Goal: Task Accomplishment & Management: Use online tool/utility

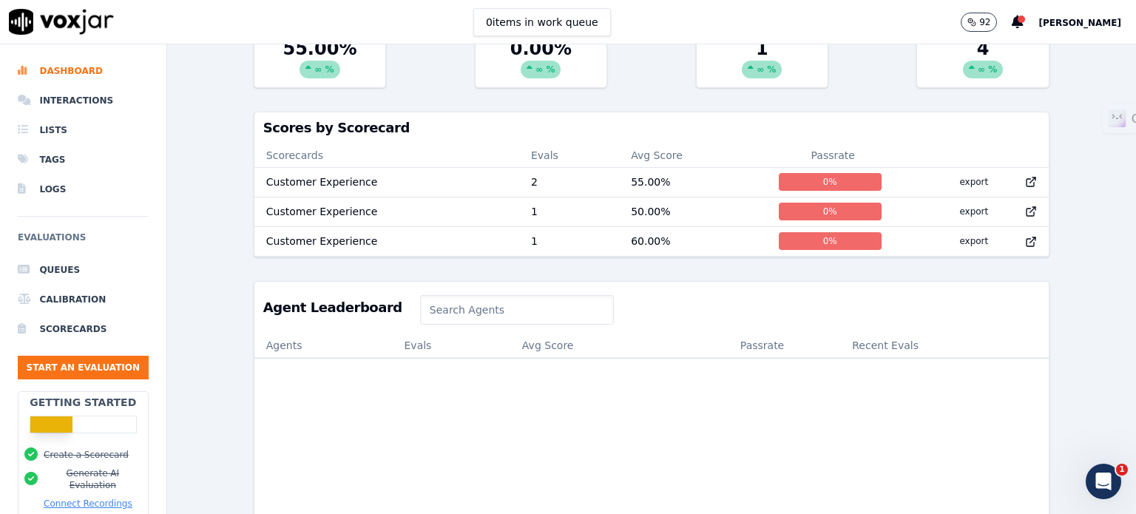
scroll to position [444, 0]
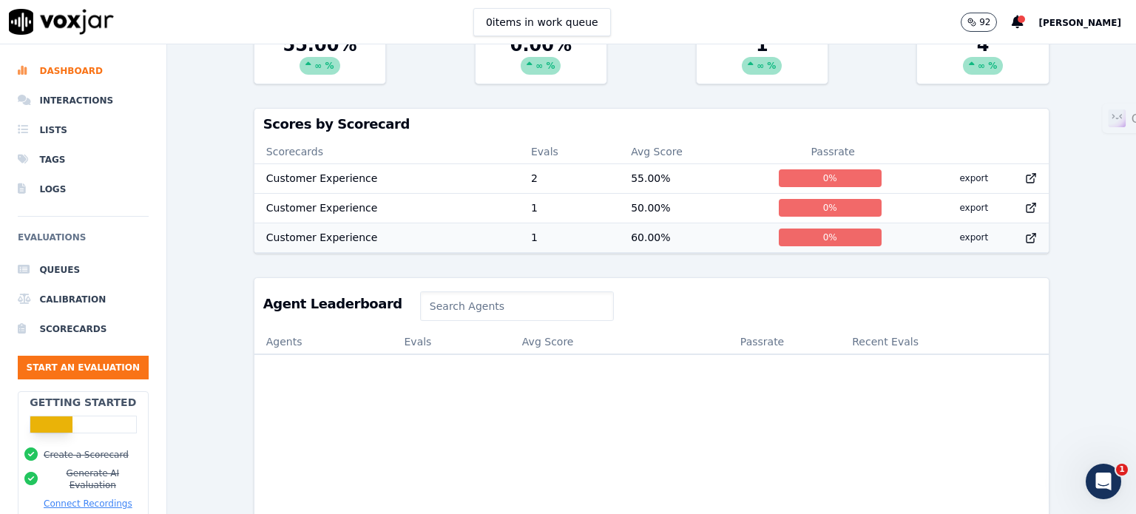
click at [580, 236] on td "1" at bounding box center [569, 238] width 100 height 30
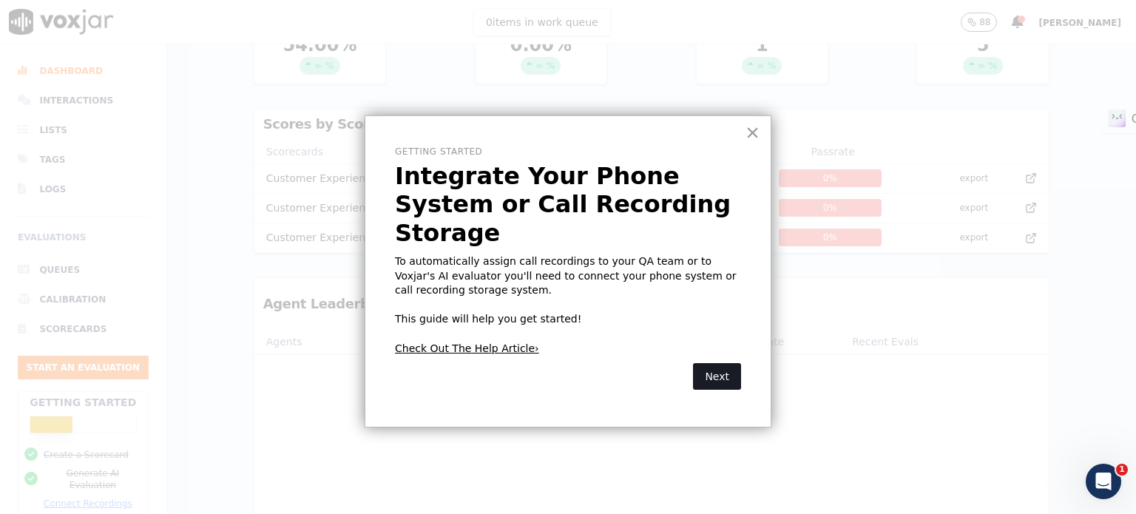
click at [722, 363] on button "Next" at bounding box center [717, 376] width 48 height 27
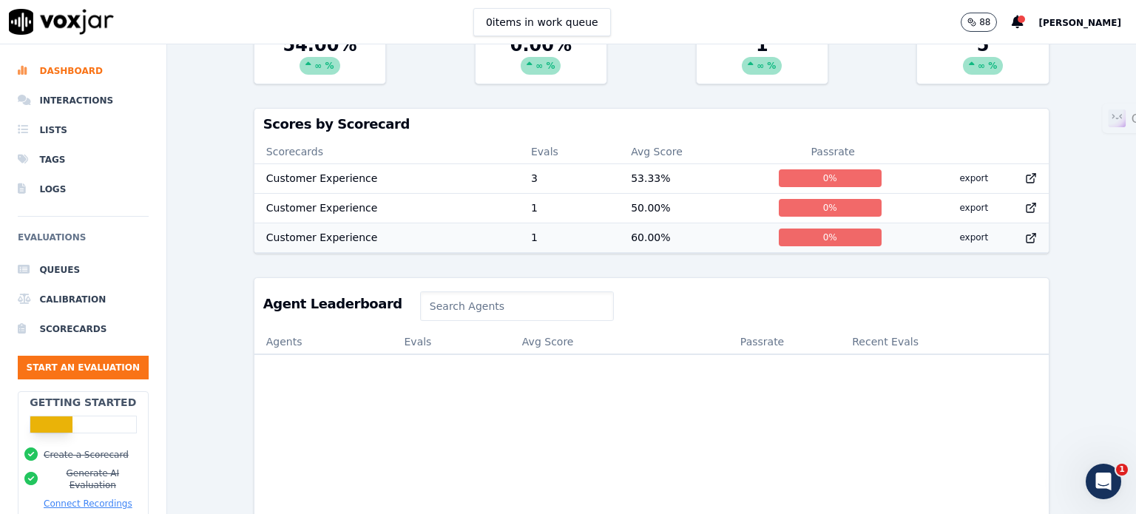
scroll to position [370, 0]
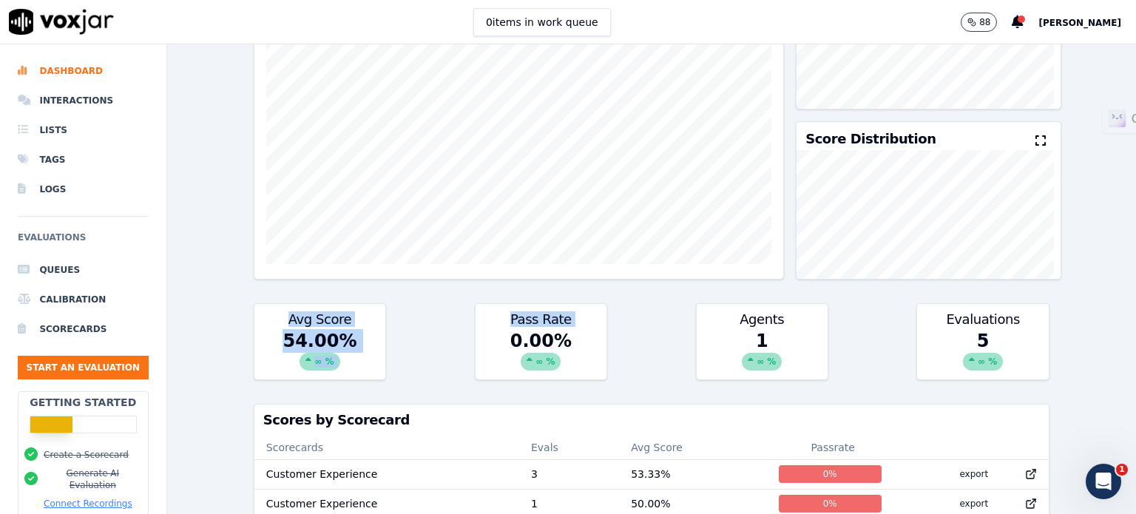
drag, startPoint x: 284, startPoint y: 319, endPoint x: 633, endPoint y: 335, distance: 349.6
click at [491, 331] on div "Avg Score 54.00 % ∞ % Pass Rate 0.00 % ∞ % Agents 1 ∞ % Evaluations 5 ∞ %" at bounding box center [652, 341] width 796 height 77
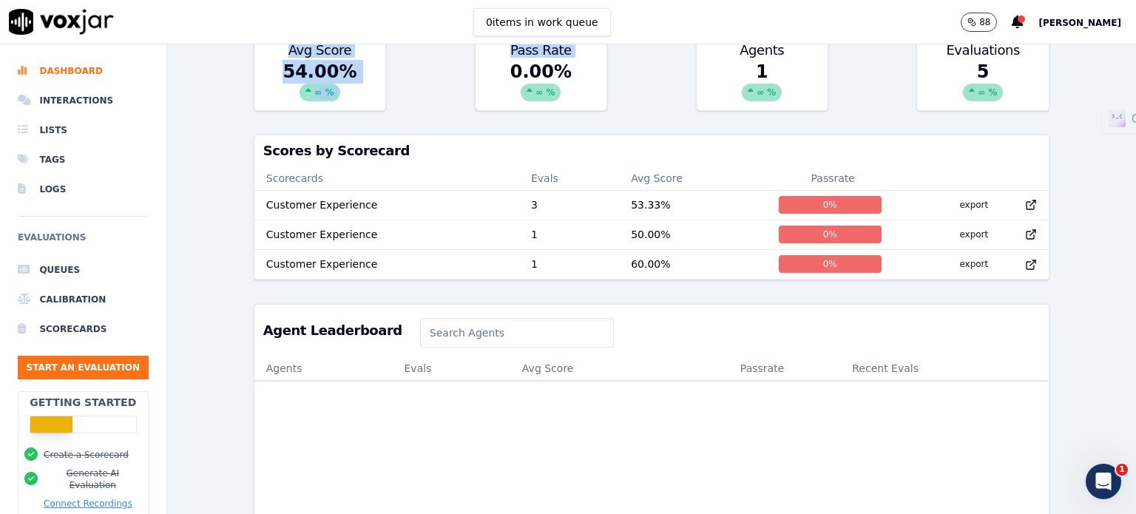
scroll to position [499, 0]
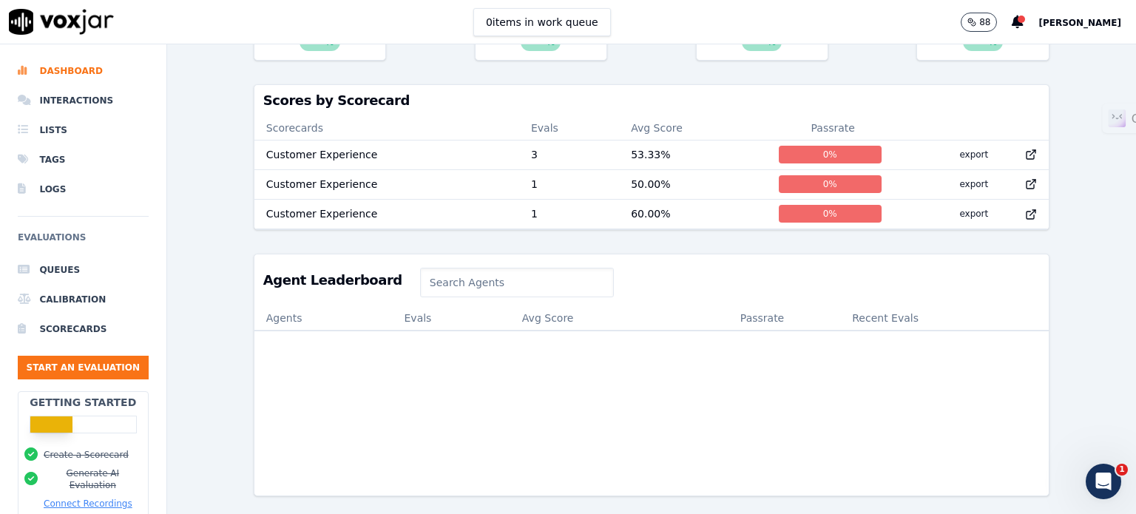
click at [439, 268] on input at bounding box center [517, 283] width 195 height 30
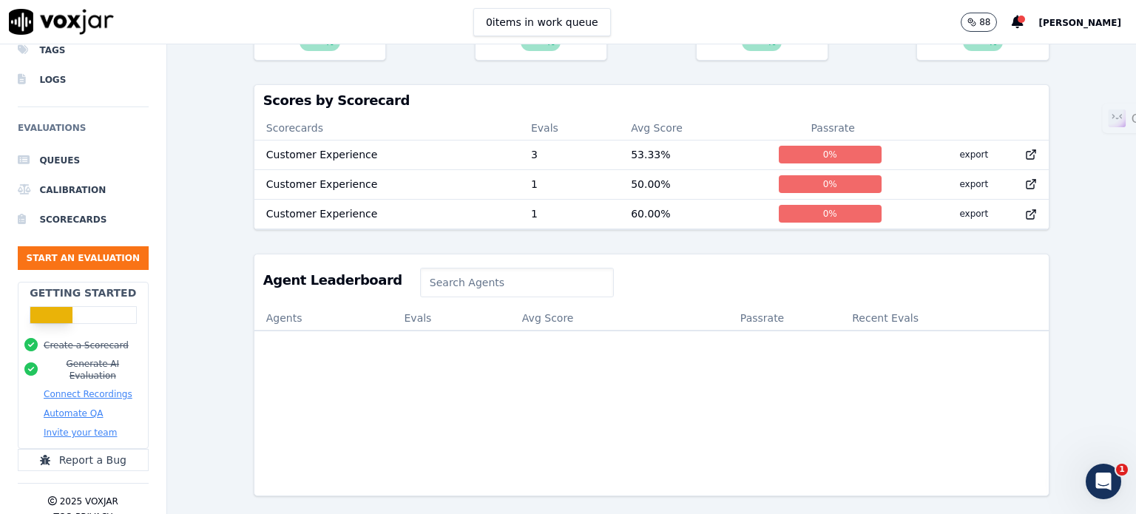
scroll to position [136, 0]
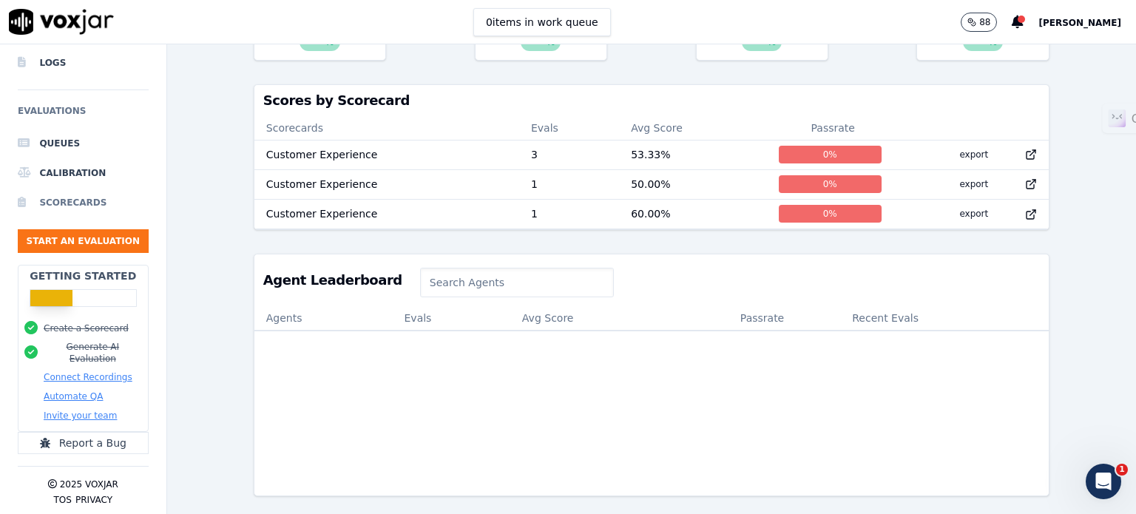
click at [78, 192] on li "Scorecards" at bounding box center [83, 203] width 131 height 30
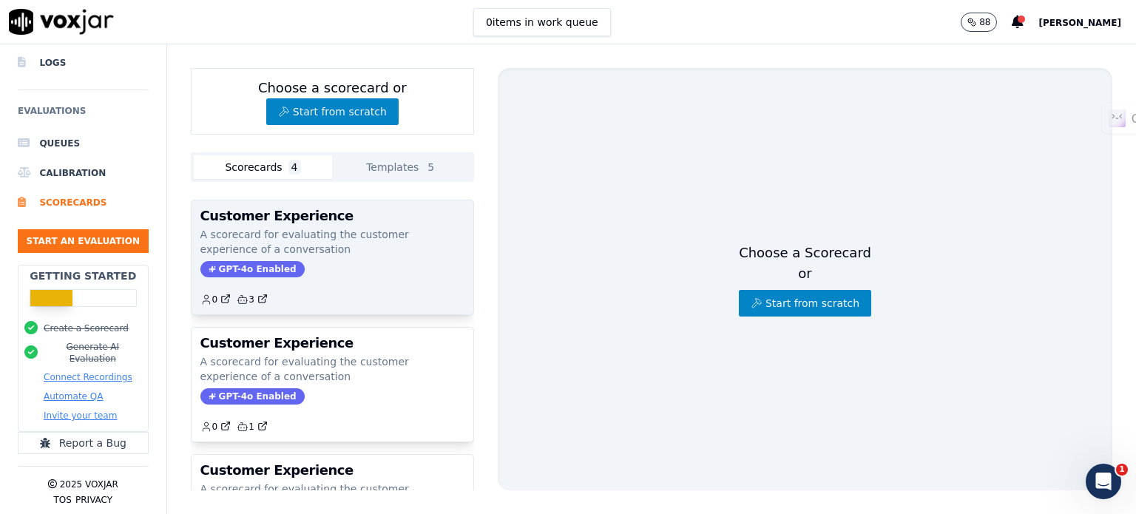
click at [326, 237] on p "A scorecard for evaluating the customer experience of a conversation" at bounding box center [332, 242] width 264 height 30
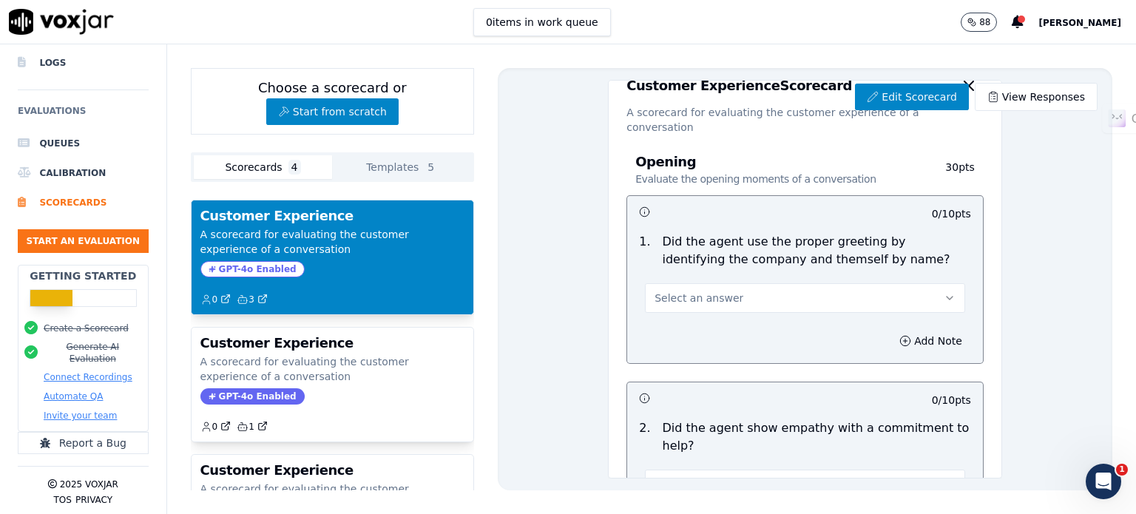
scroll to position [74, 0]
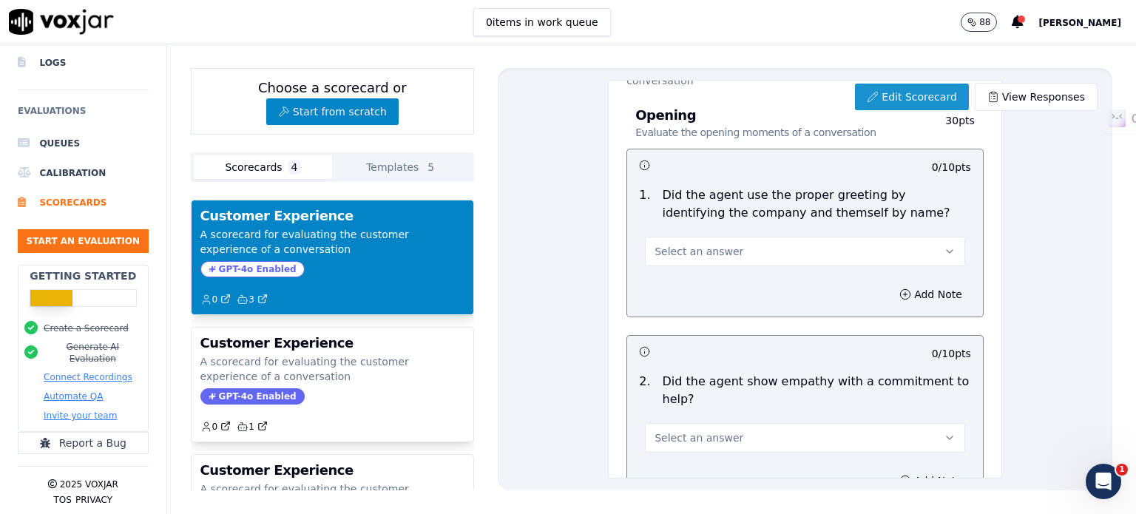
click at [907, 101] on link "Edit Scorecard" at bounding box center [911, 97] width 113 height 27
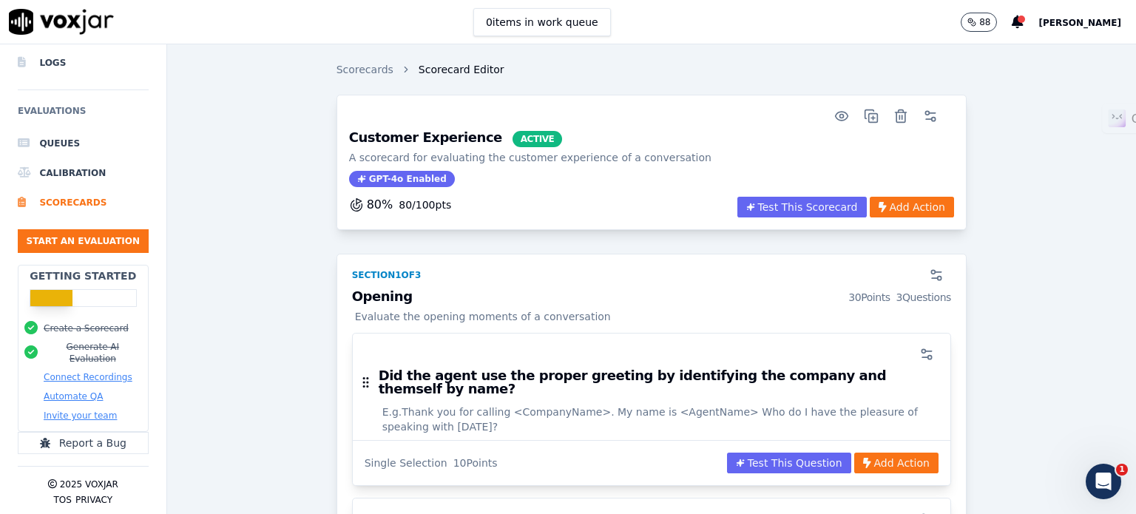
scroll to position [302, 0]
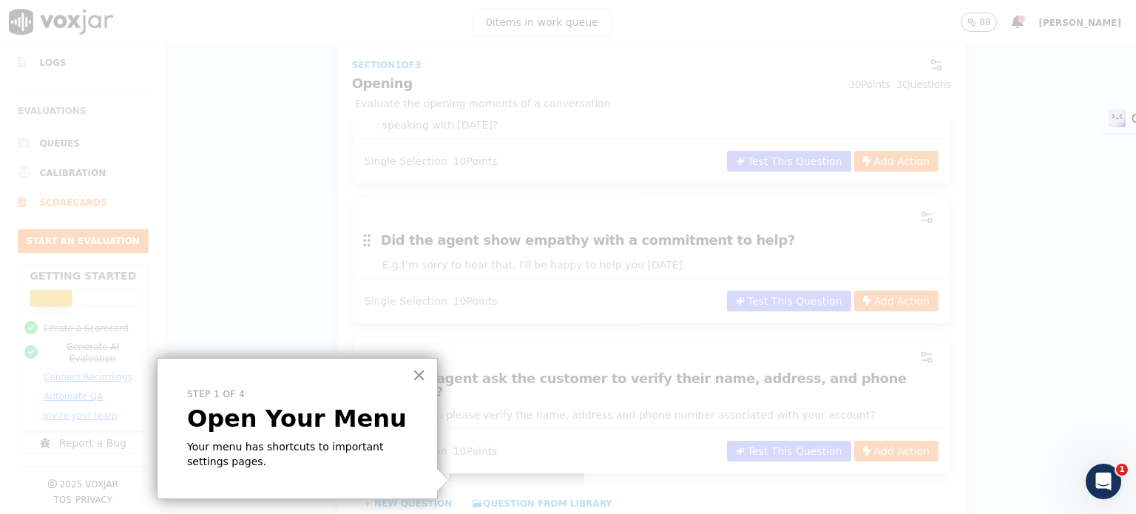
click at [416, 375] on button "×" at bounding box center [419, 375] width 14 height 24
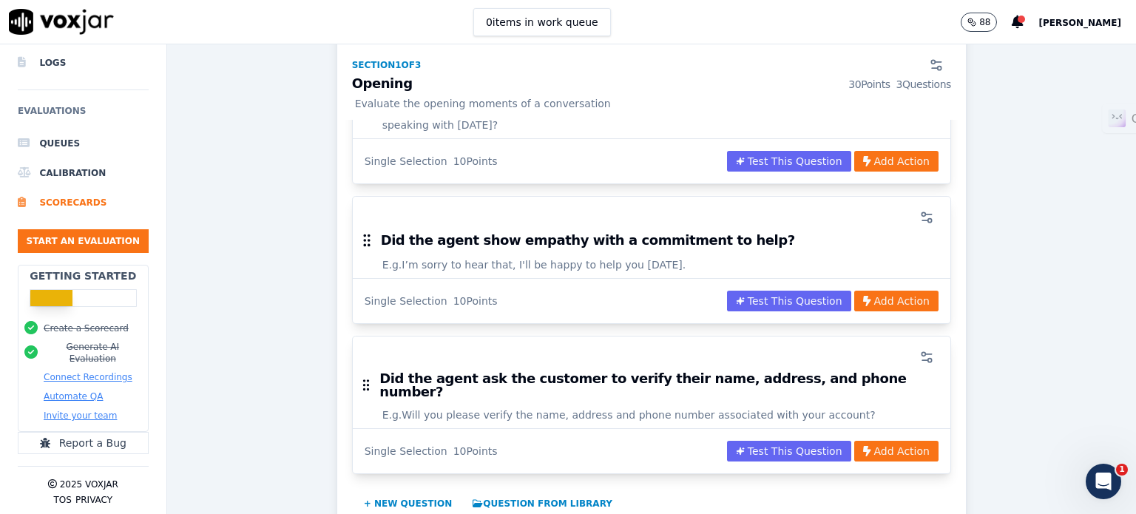
click at [398, 106] on p "Evaluate the opening moments of a conversation" at bounding box center [651, 103] width 599 height 15
click at [440, 109] on p "Evaluate the opening moments of a conversation" at bounding box center [651, 103] width 599 height 15
click at [435, 154] on div "Single Selection 10 Points" at bounding box center [437, 161] width 145 height 15
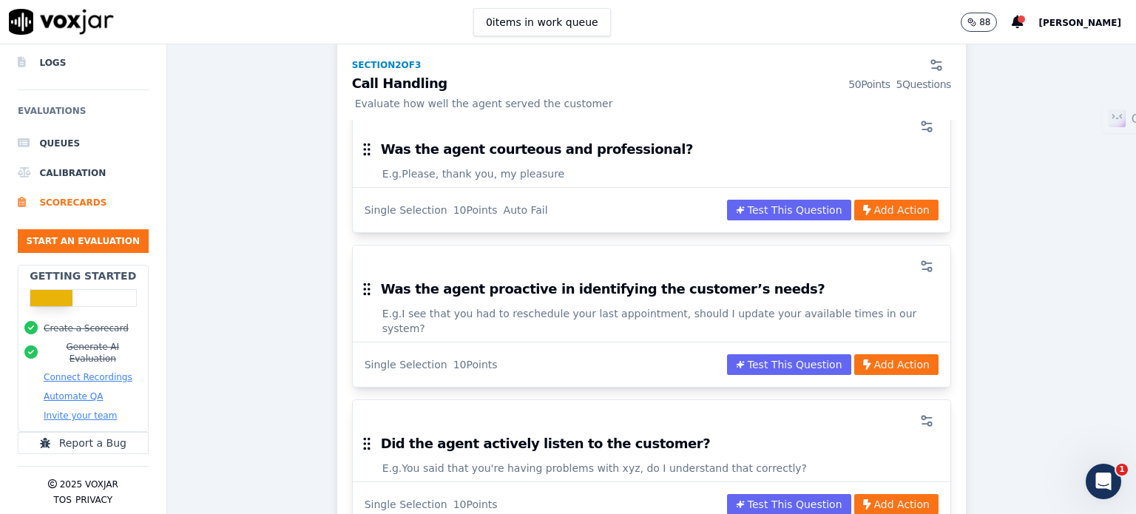
scroll to position [820, 0]
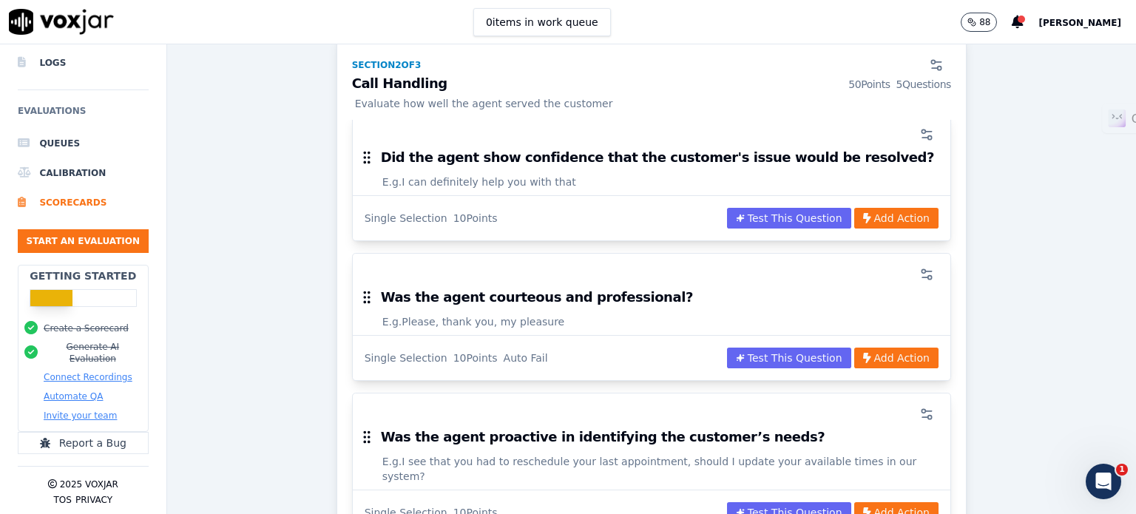
click at [536, 291] on h3 "Was the agent courteous and professional?" at bounding box center [537, 297] width 312 height 13
click at [650, 260] on div at bounding box center [652, 275] width 580 height 30
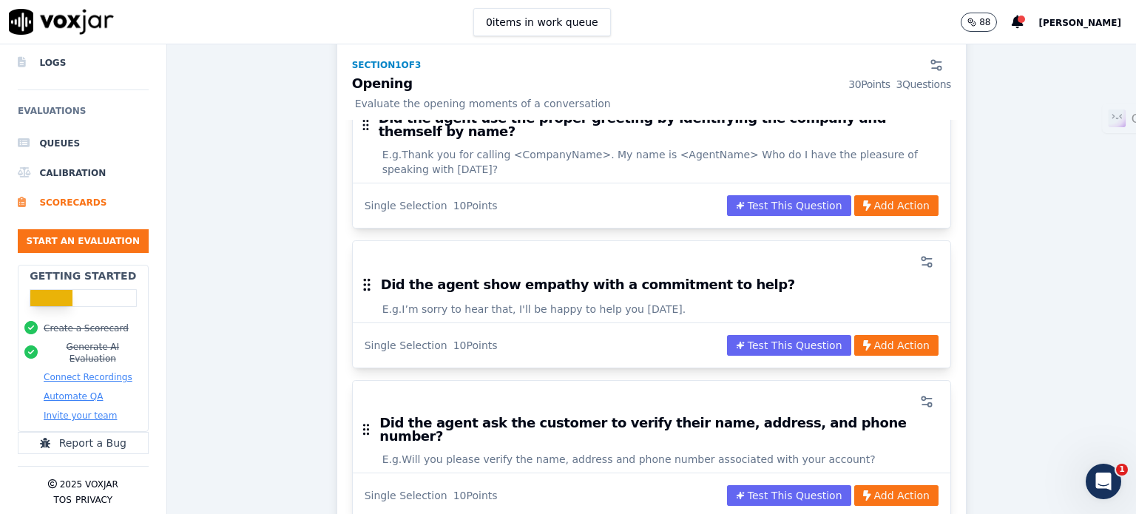
scroll to position [80, 0]
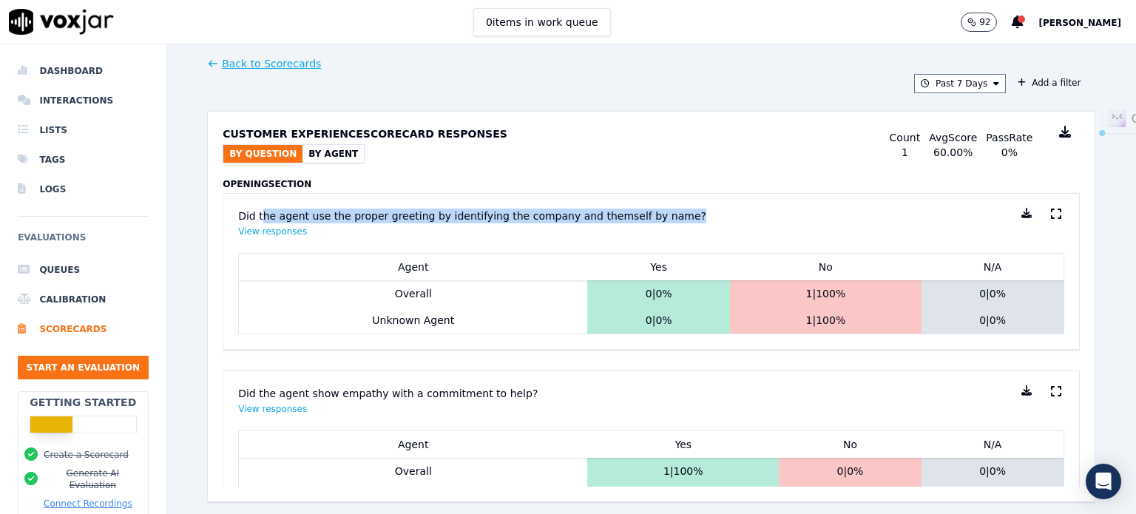
drag, startPoint x: 257, startPoint y: 212, endPoint x: 699, endPoint y: 204, distance: 441.8
click at [675, 207] on div "Did the agent use the proper greeting by identifying the company and themself b…" at bounding box center [651, 223] width 826 height 59
click at [699, 204] on div "Did the agent use the proper greeting by identifying the company and themself b…" at bounding box center [651, 223] width 826 height 59
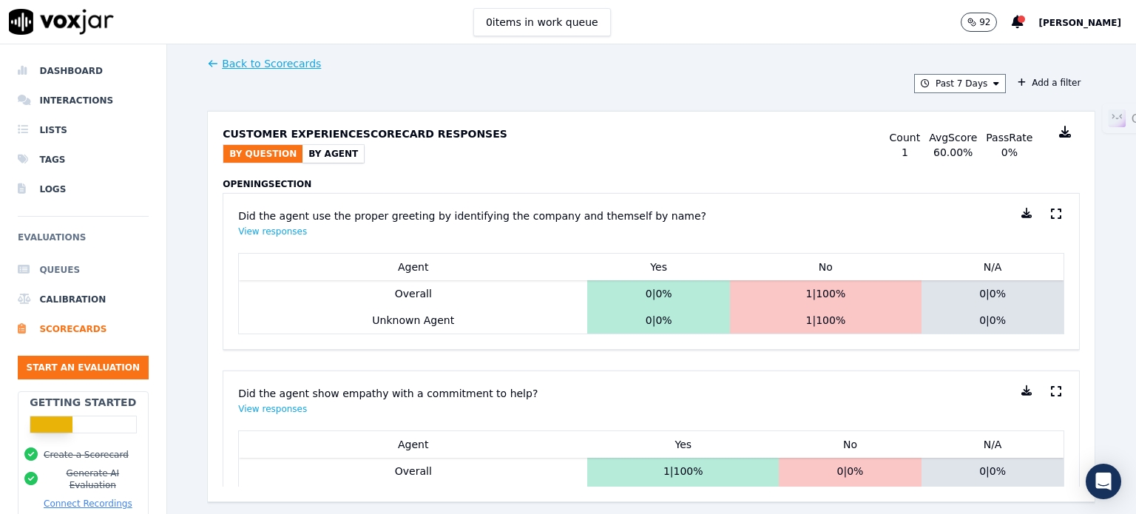
click at [62, 274] on li "Queues" at bounding box center [83, 270] width 131 height 30
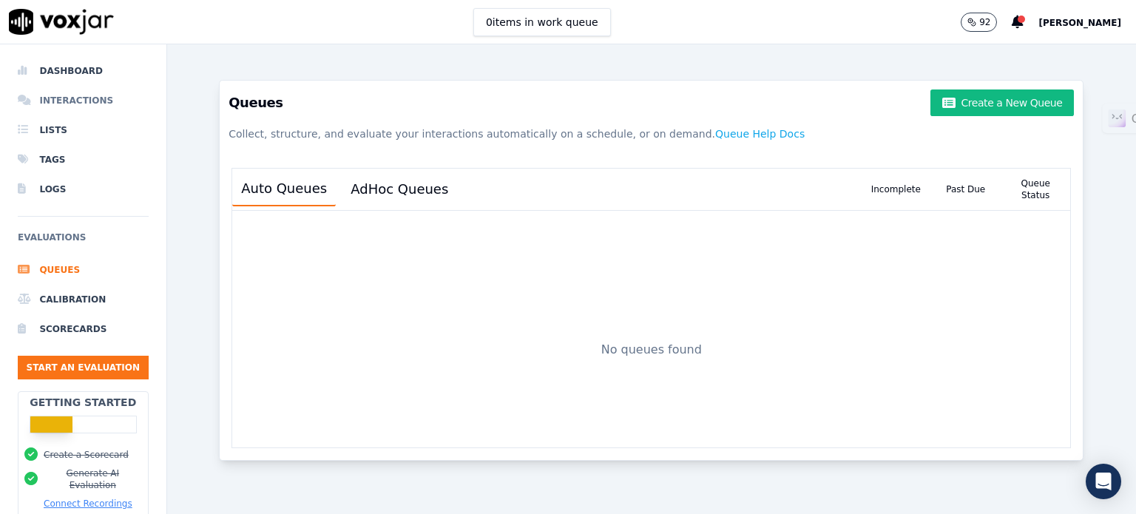
click at [64, 103] on li "Interactions" at bounding box center [83, 101] width 131 height 30
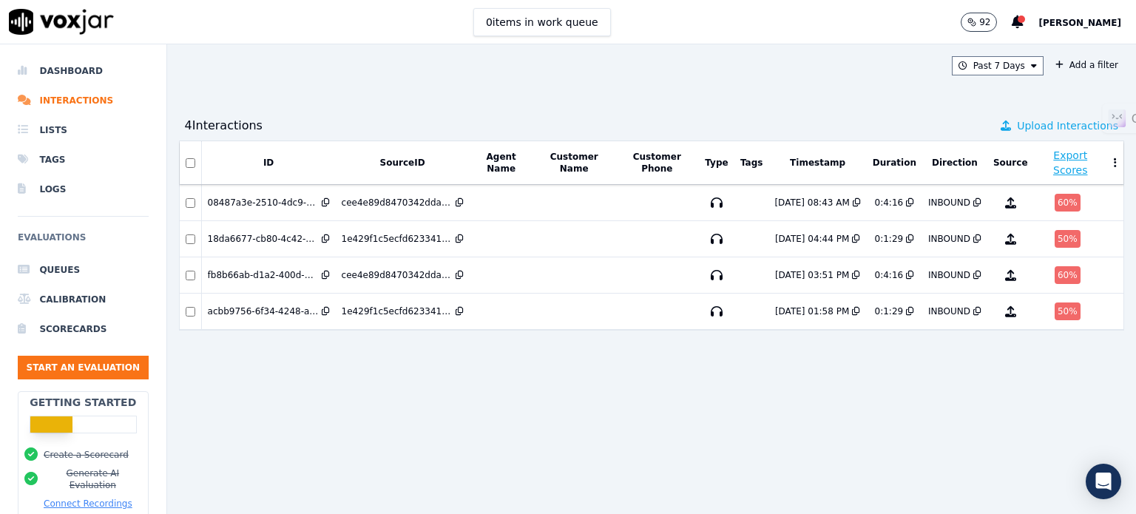
click at [1025, 127] on span "Upload Interactions" at bounding box center [1067, 125] width 101 height 15
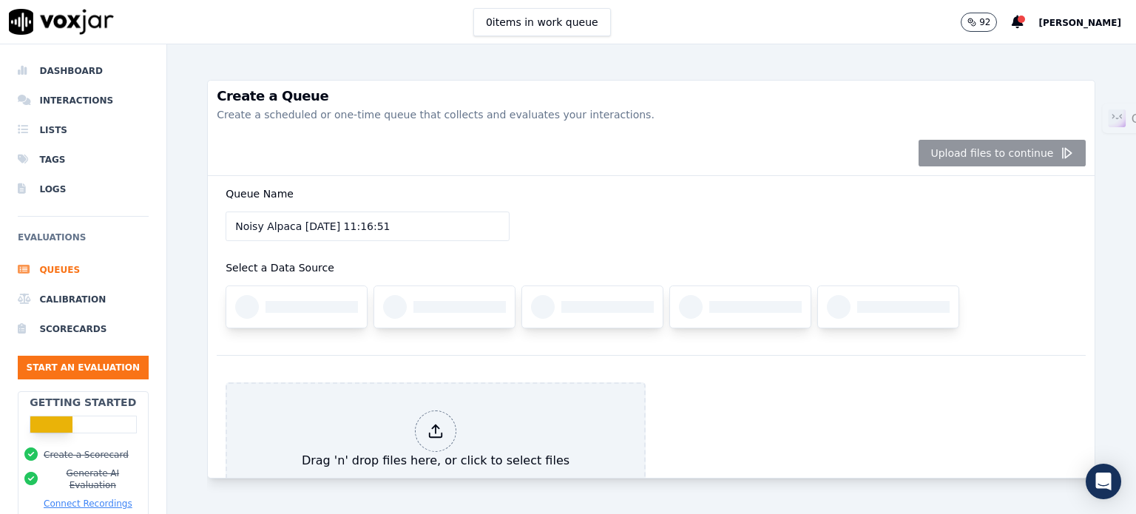
click at [367, 346] on div "Queue Name Noisy Alpaca 26/08/2025, 11:16:51 Select a Data Source" at bounding box center [651, 265] width 869 height 179
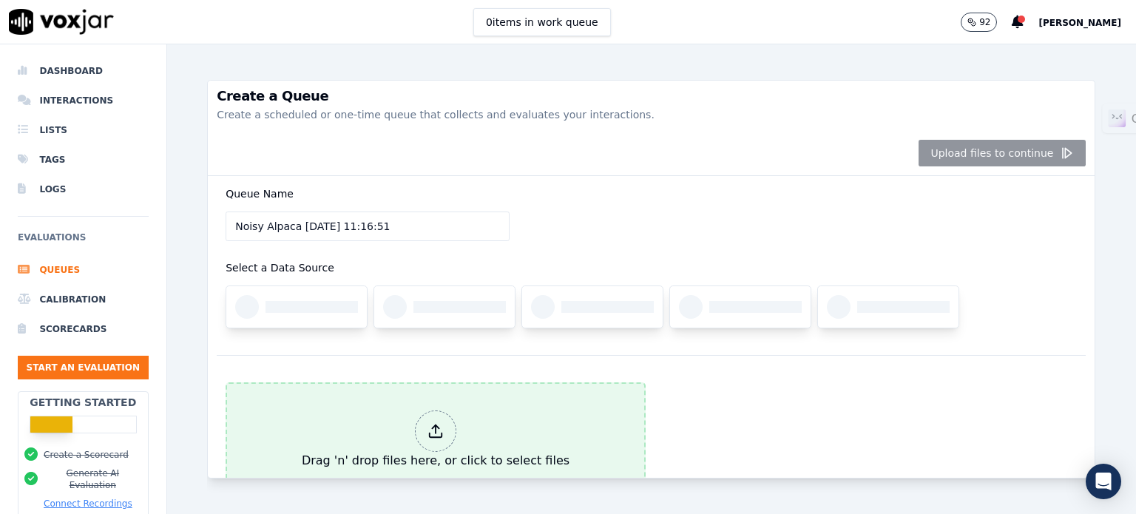
click at [432, 425] on polyline at bounding box center [435, 427] width 7 height 4
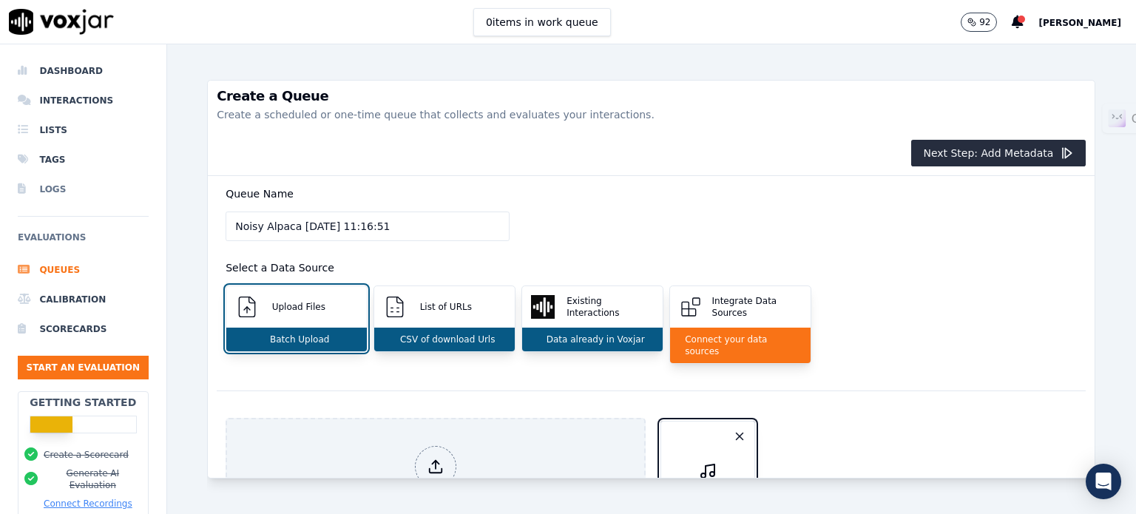
click at [53, 191] on li "Logs" at bounding box center [83, 190] width 131 height 30
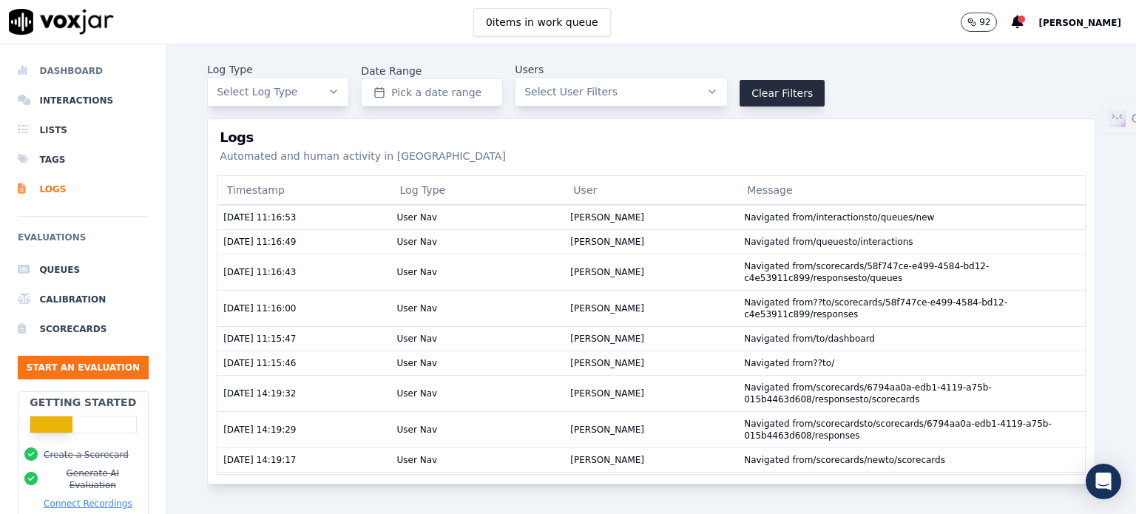
click at [80, 74] on li "Dashboard" at bounding box center [83, 71] width 131 height 30
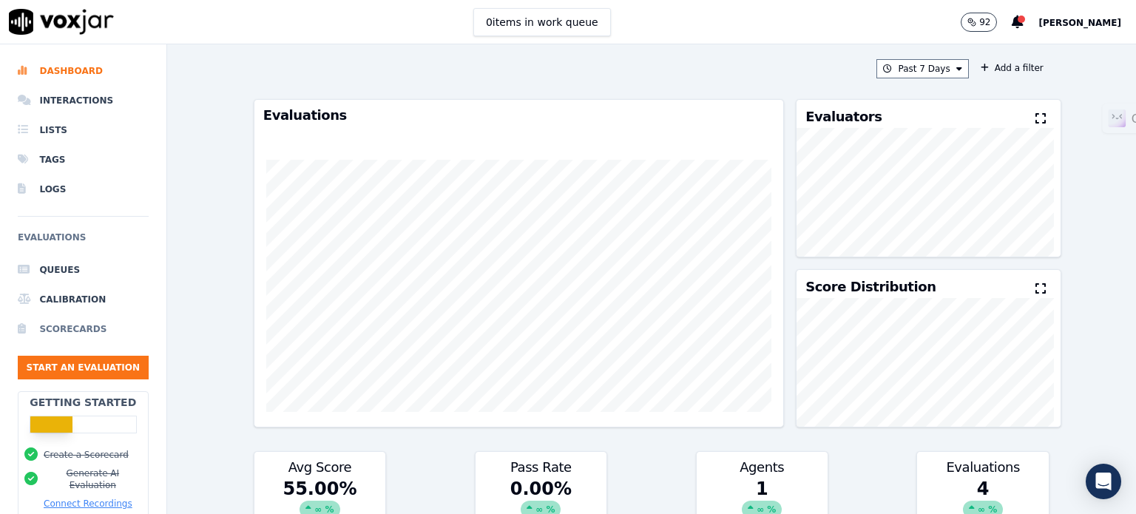
scroll to position [74, 0]
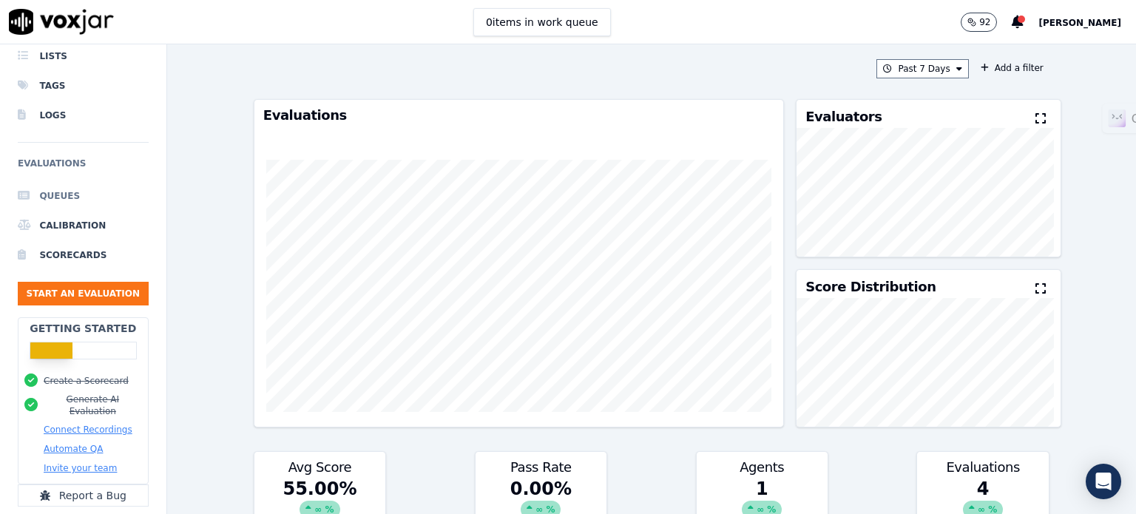
click at [46, 188] on li "Queues" at bounding box center [83, 196] width 131 height 30
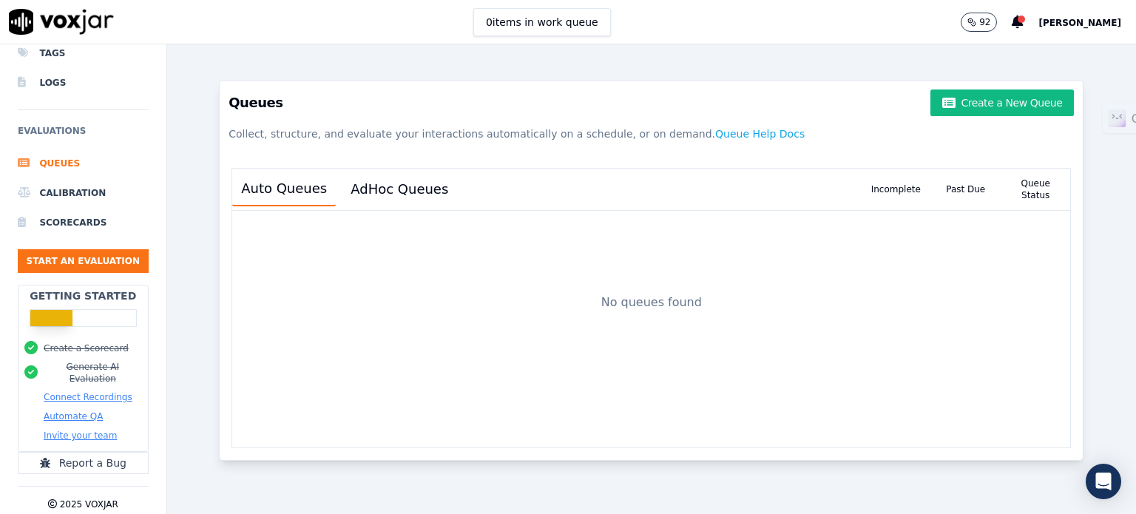
scroll to position [136, 0]
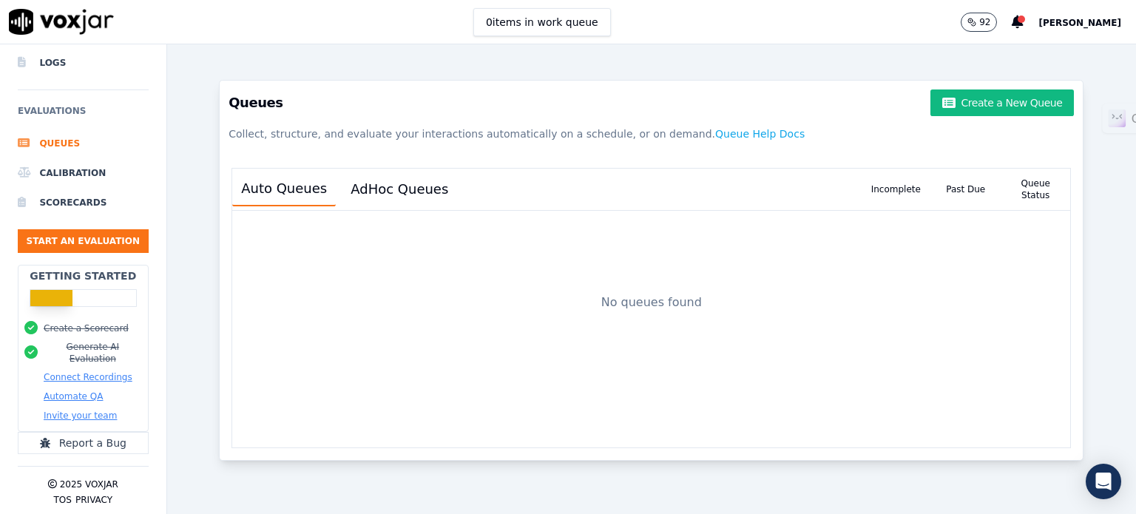
click at [89, 371] on button "Connect Recordings" at bounding box center [88, 377] width 89 height 12
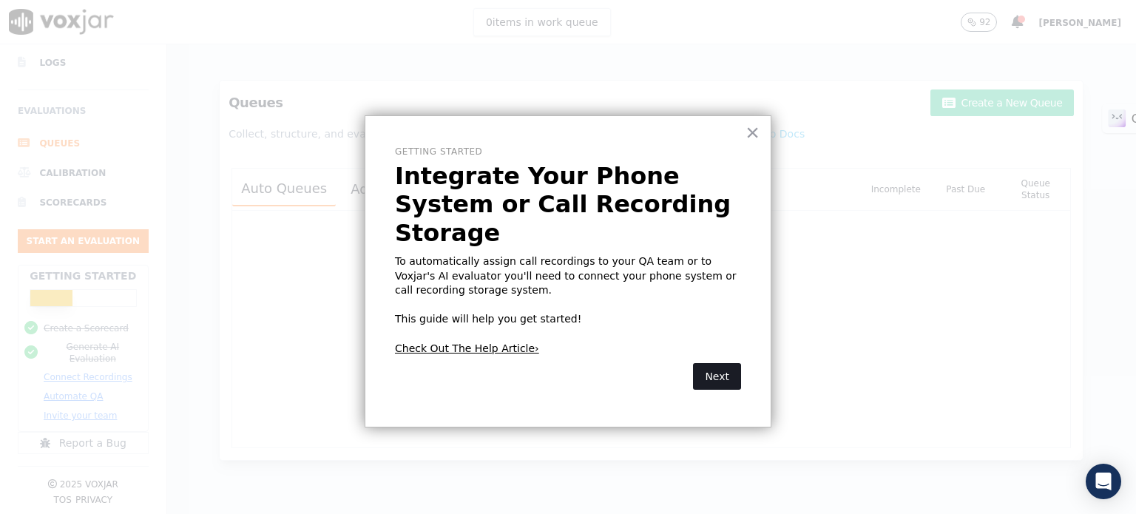
click at [731, 363] on button "Next" at bounding box center [717, 376] width 48 height 27
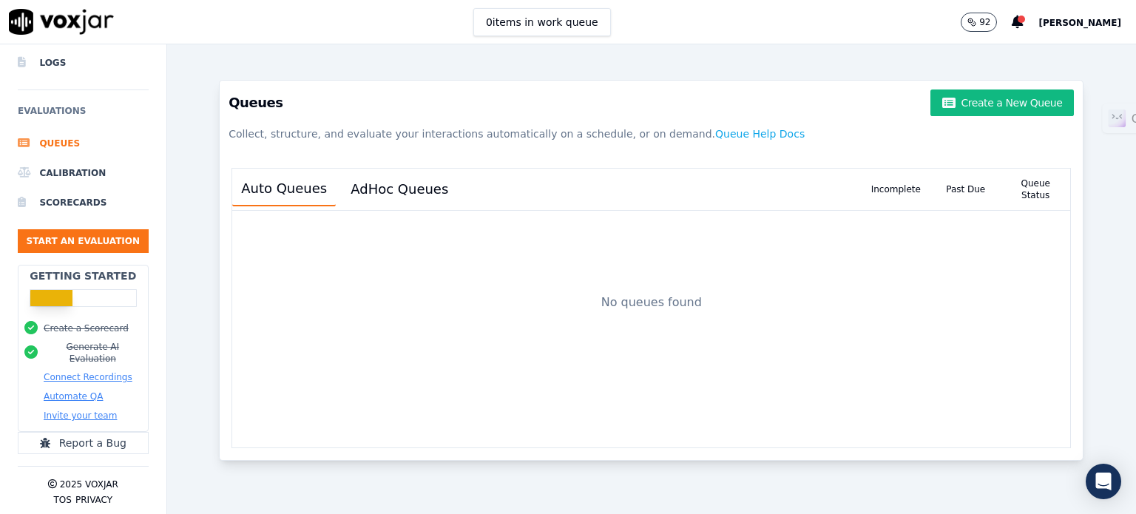
click at [106, 371] on button "Connect Recordings" at bounding box center [88, 377] width 89 height 12
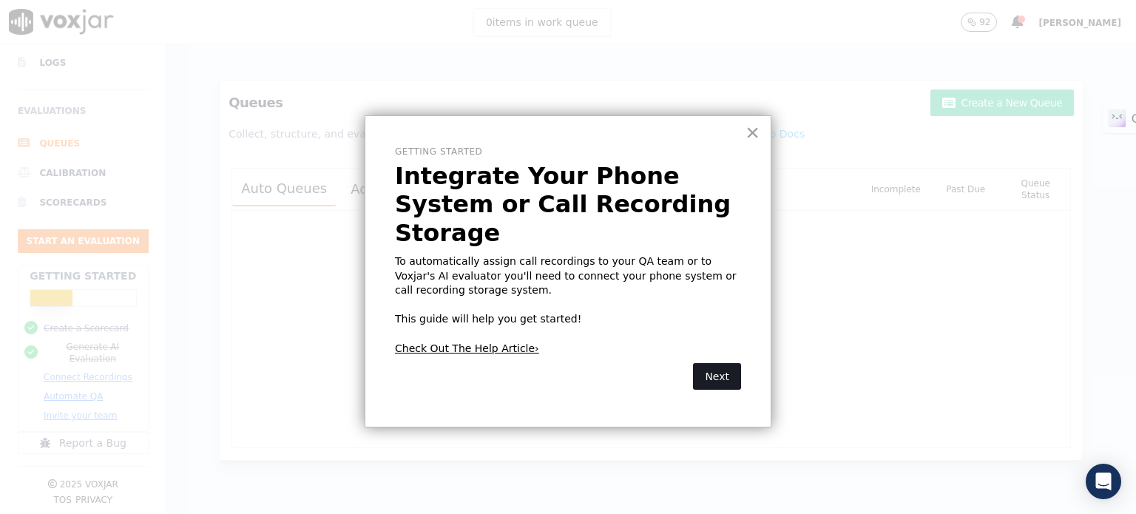
click at [722, 363] on button "Next" at bounding box center [717, 376] width 48 height 27
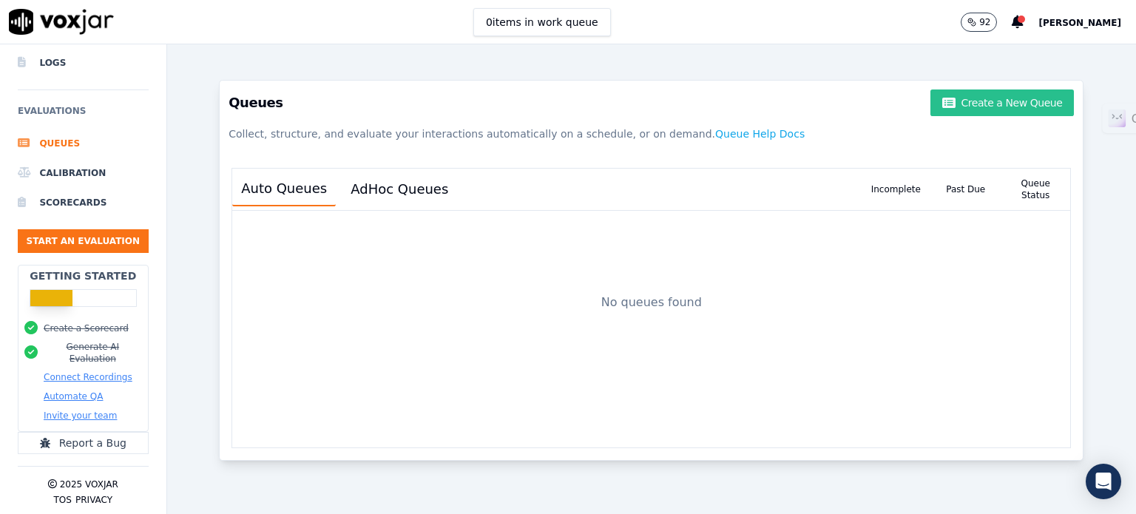
click at [1006, 101] on button "Create a New Queue" at bounding box center [1003, 103] width 144 height 27
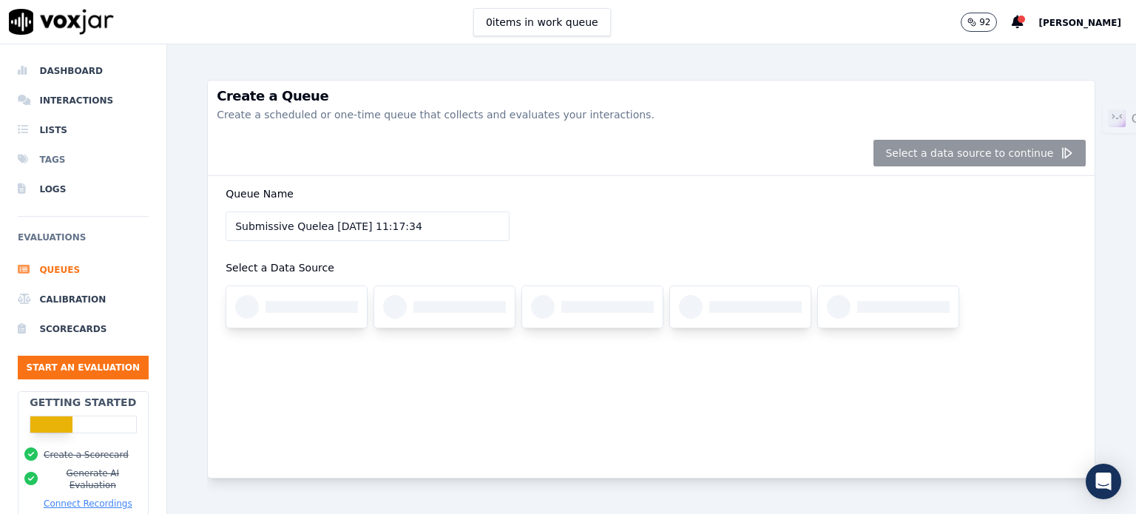
click at [59, 152] on li "Tags" at bounding box center [83, 160] width 131 height 30
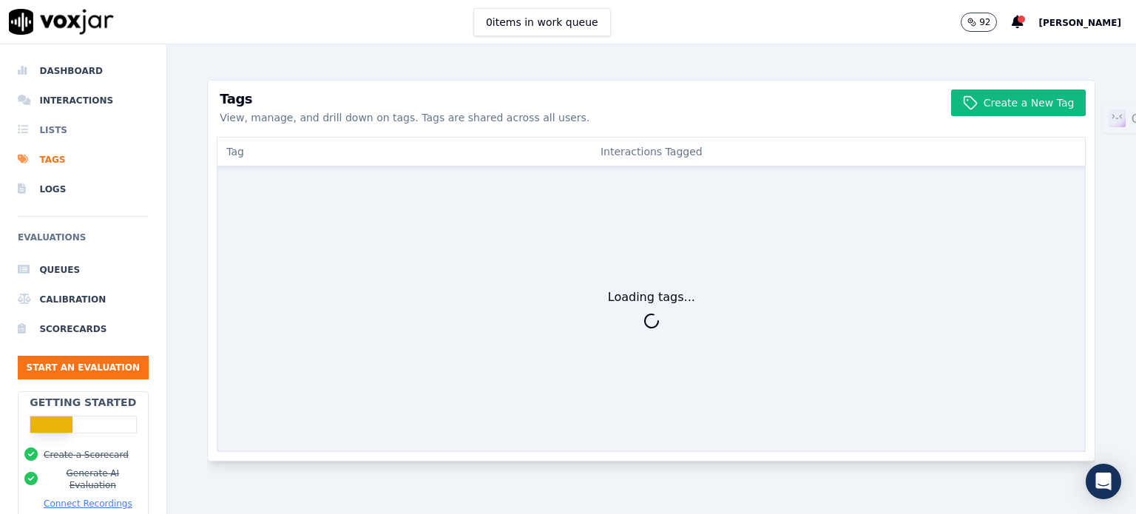
click at [62, 130] on li "Lists" at bounding box center [83, 130] width 131 height 30
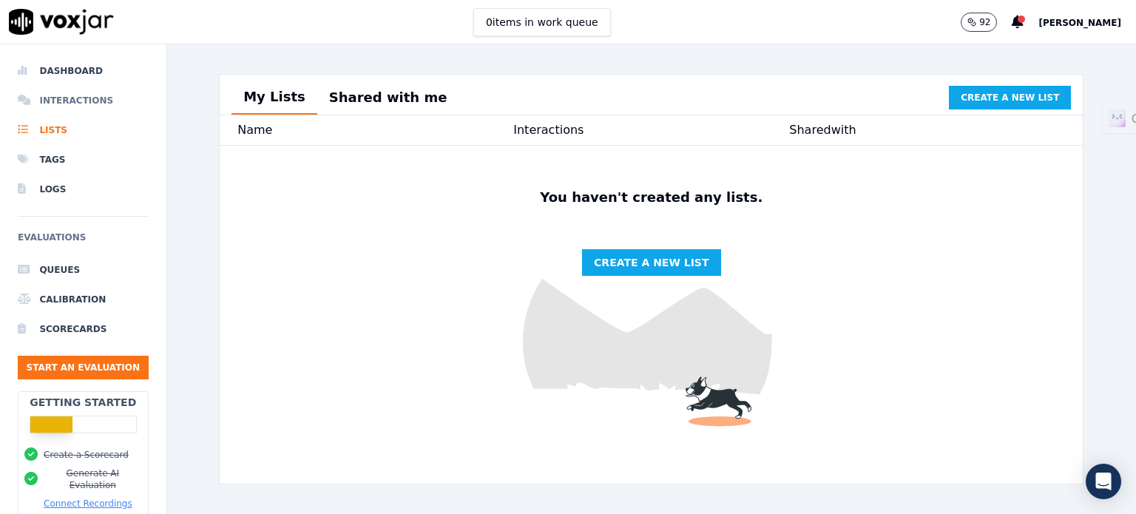
click at [49, 97] on li "Interactions" at bounding box center [83, 101] width 131 height 30
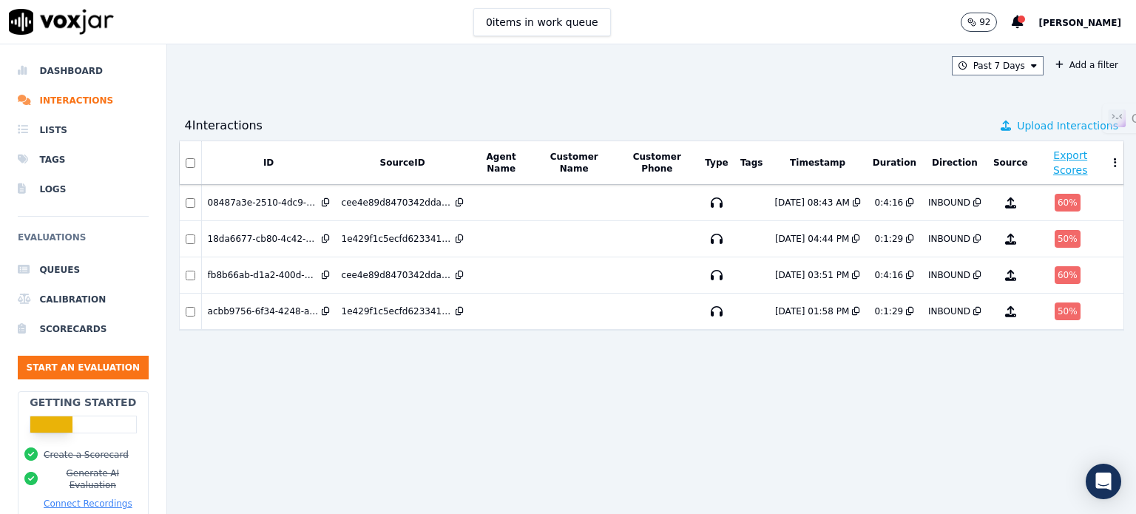
click at [1017, 129] on span "Upload Interactions" at bounding box center [1067, 125] width 101 height 15
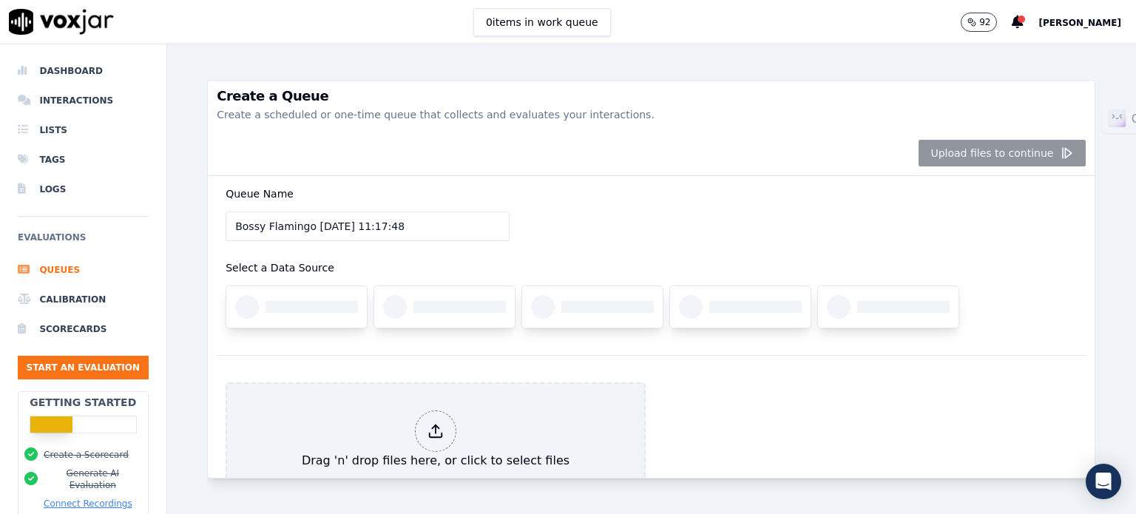
scroll to position [74, 0]
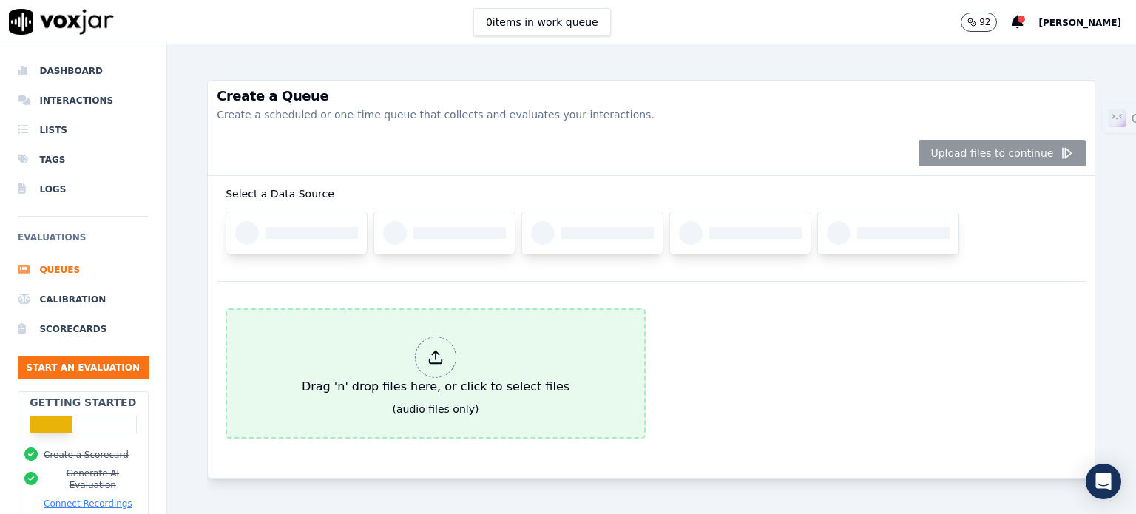
click at [432, 360] on icon at bounding box center [436, 362] width 13 height 4
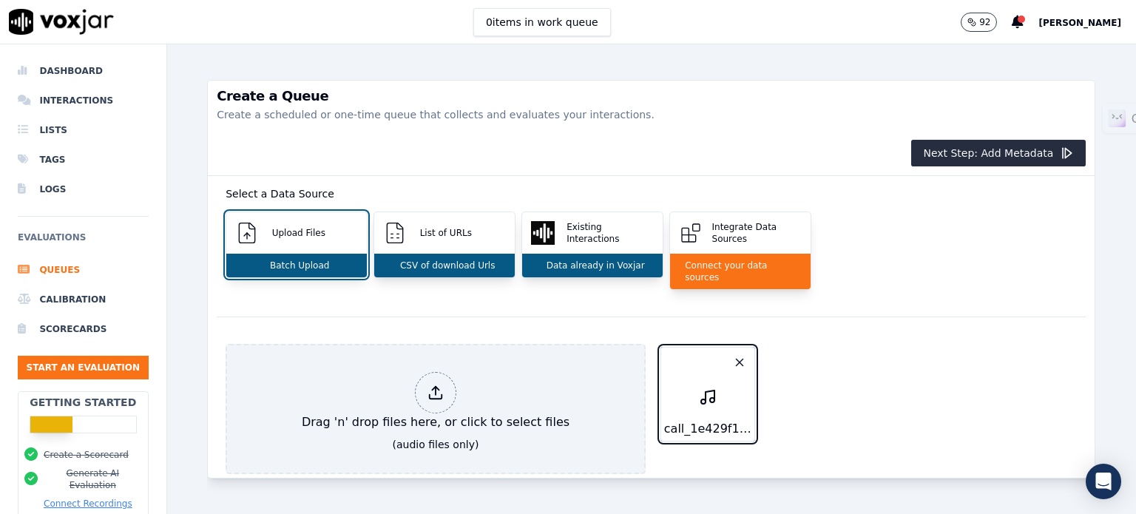
scroll to position [135, 0]
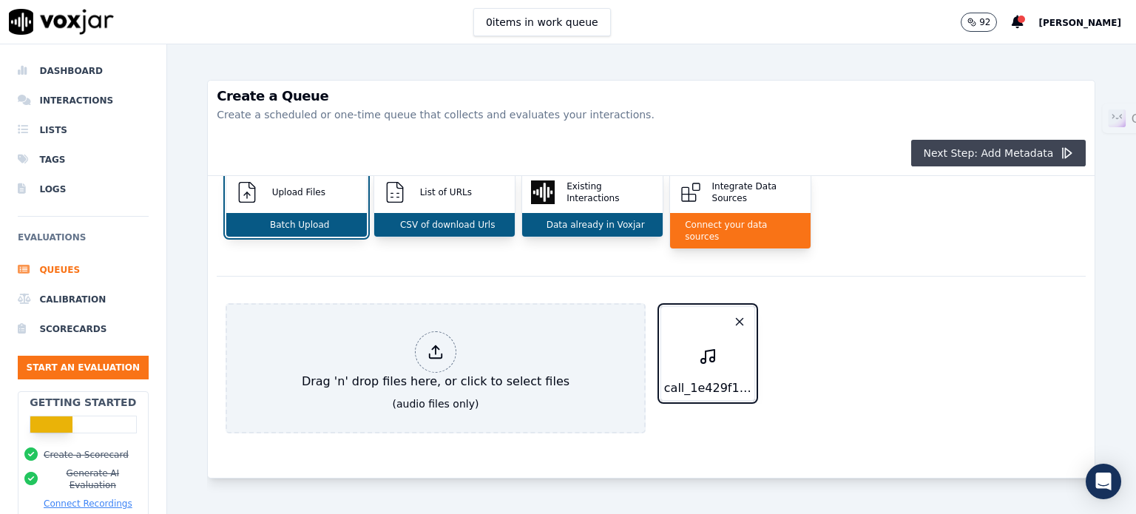
click at [961, 159] on button "Next Step: Add Metadata" at bounding box center [998, 153] width 175 height 27
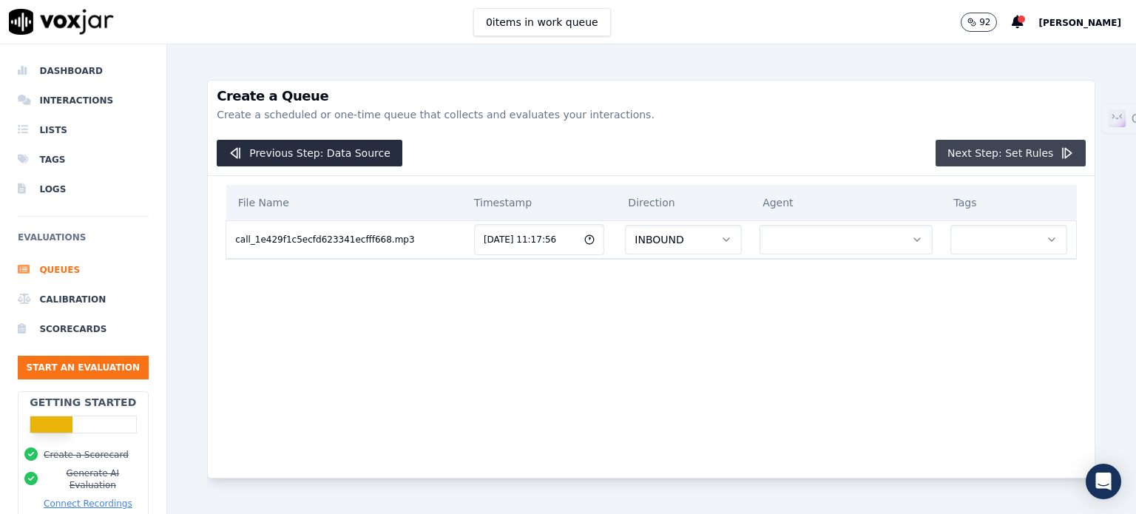
click at [1010, 155] on button "Next Step: Set Rules" at bounding box center [1011, 153] width 150 height 27
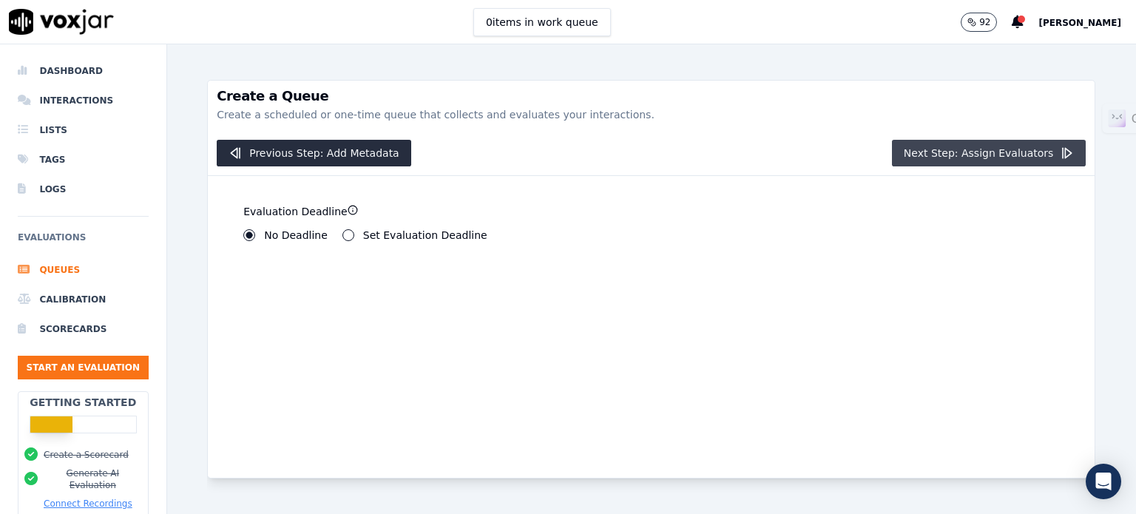
click at [985, 147] on button "Next Step: Assign Evaluators" at bounding box center [989, 153] width 195 height 27
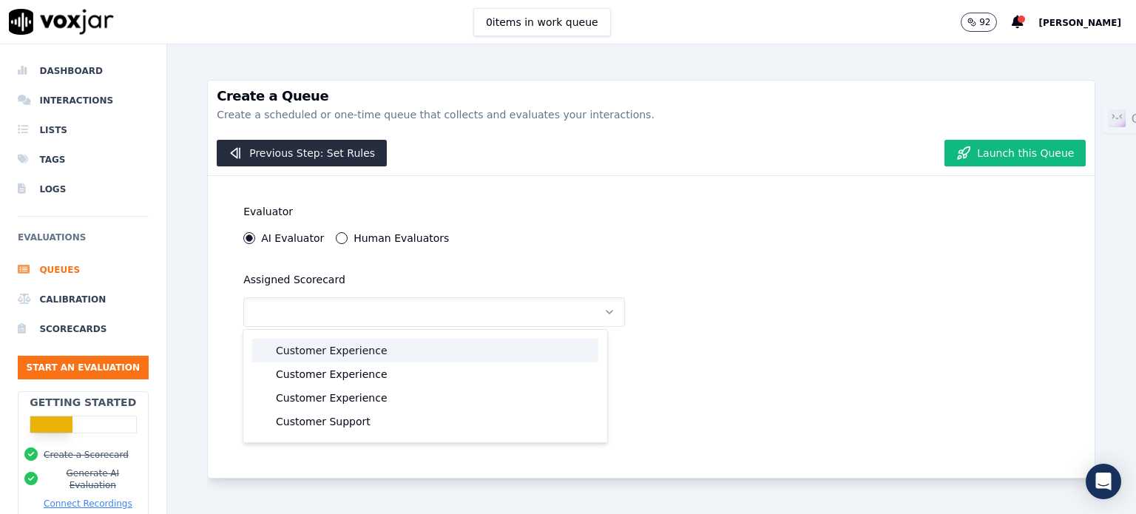
click at [358, 354] on div "Customer Experience" at bounding box center [425, 351] width 346 height 24
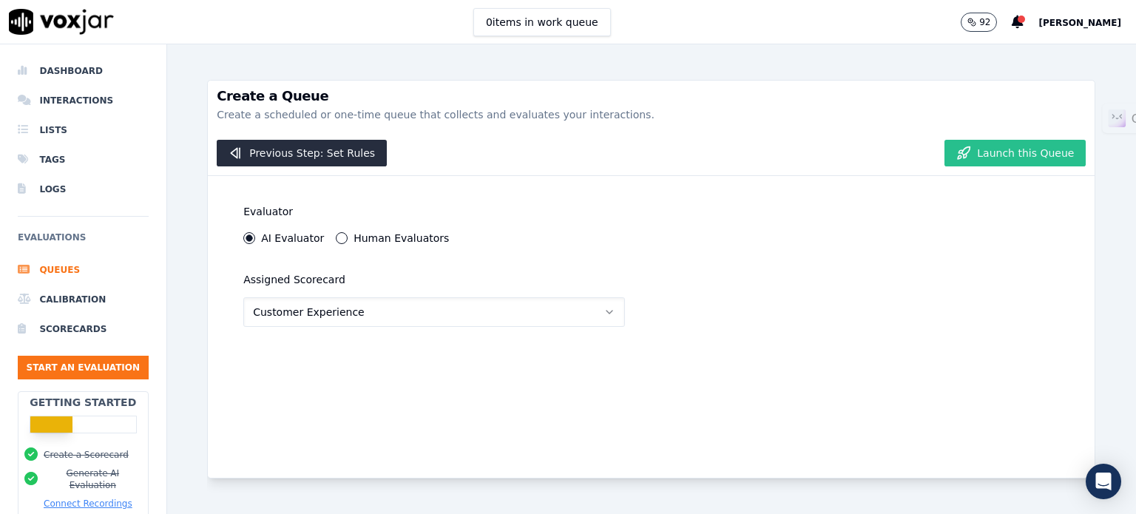
click at [1020, 159] on button "Launch this Queue" at bounding box center [1015, 153] width 141 height 27
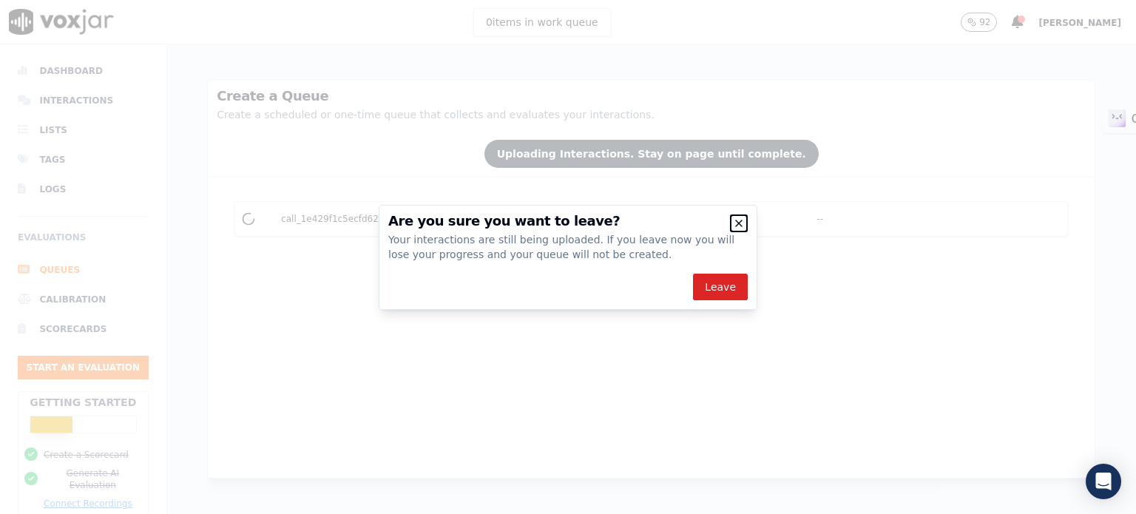
click at [737, 224] on icon "button" at bounding box center [739, 223] width 6 height 6
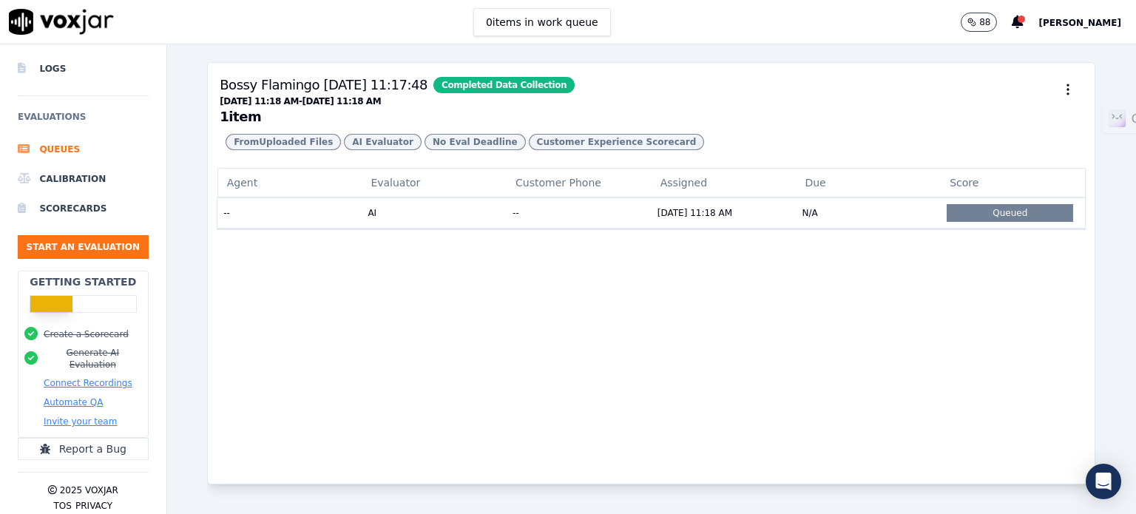
scroll to position [136, 0]
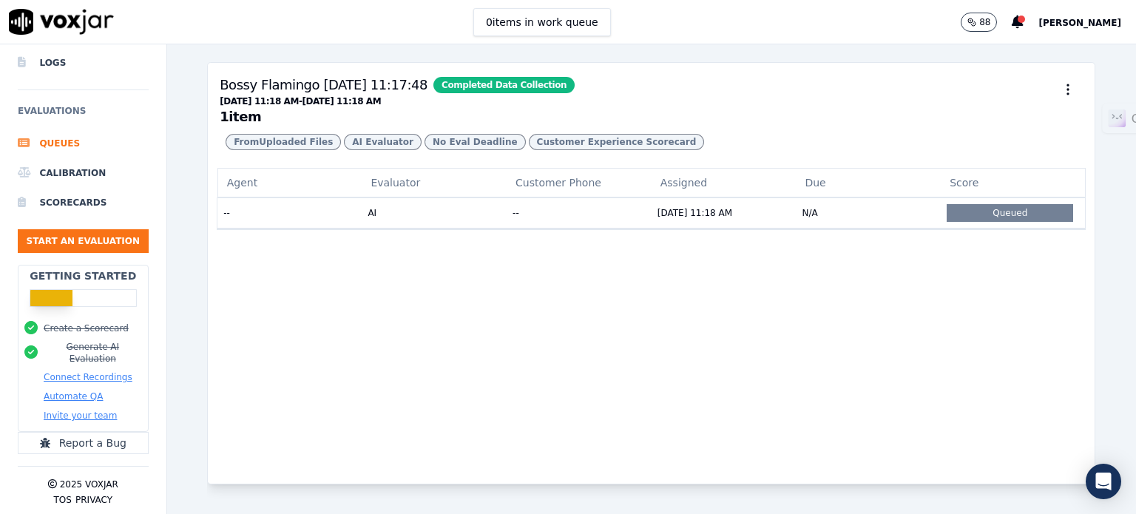
click at [83, 371] on button "Connect Recordings" at bounding box center [88, 377] width 89 height 12
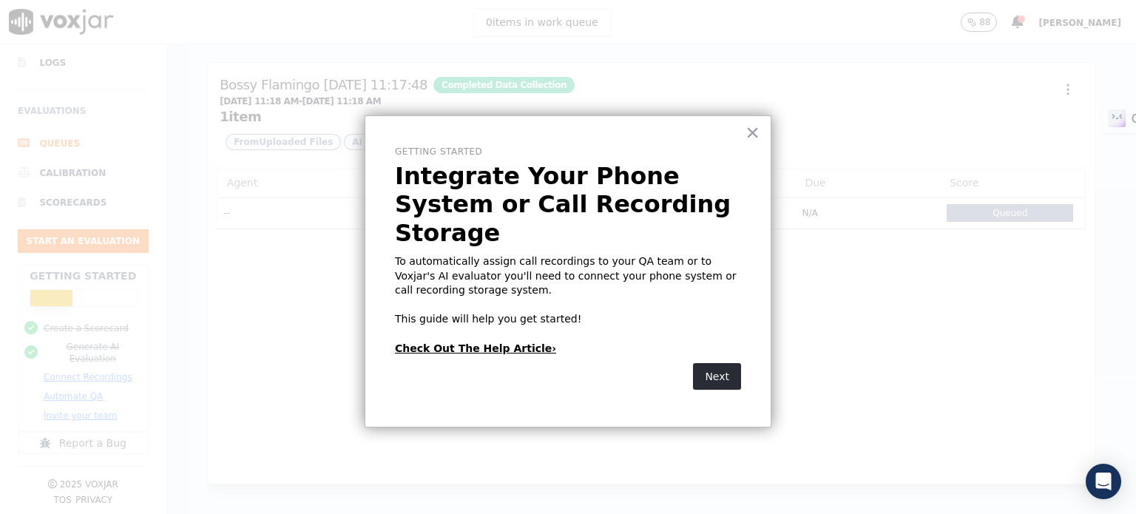
click at [478, 343] on link "Check Out The Help Article›" at bounding box center [475, 349] width 161 height 12
